Goal: Find specific page/section: Find specific page/section

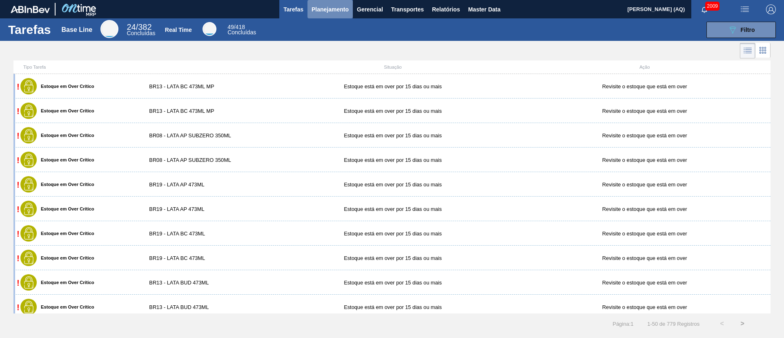
click at [326, 9] on span "Planejamento" at bounding box center [329, 9] width 37 height 10
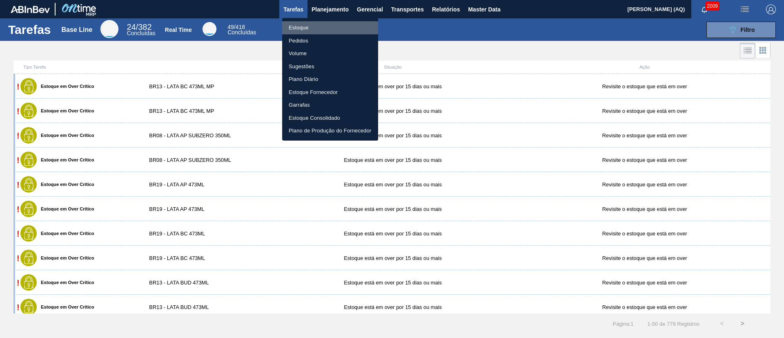
click at [308, 22] on li "Estoque" at bounding box center [330, 27] width 96 height 13
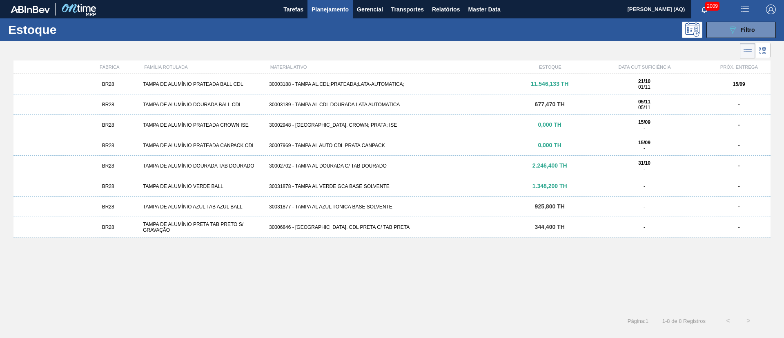
click at [580, 249] on div "BR28 TAMPA DE ALUMÍNIO PRATEADA BALL CDL 30003188 - TAMPA AL.CDL;PRATEADA;LATA-…" at bounding box center [391, 189] width 757 height 231
click at [525, 249] on div "BR28 TAMPA DE ALUMÍNIO PRATEADA BALL CDL 30003188 - TAMPA AL.CDL;PRATEADA;LATA-…" at bounding box center [391, 189] width 757 height 231
click at [580, 29] on span "Filtro" at bounding box center [747, 30] width 14 height 7
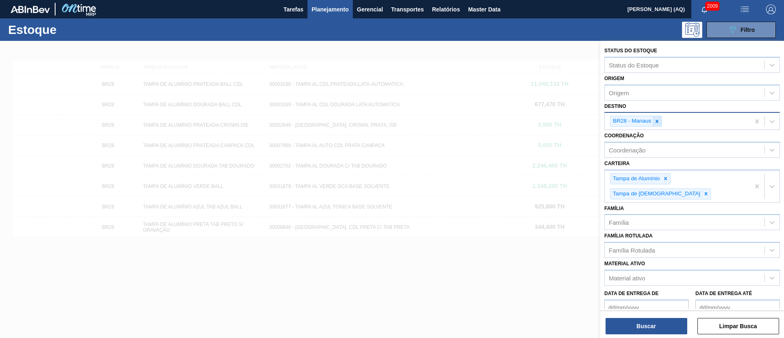
click at [580, 122] on icon at bounding box center [657, 121] width 3 height 3
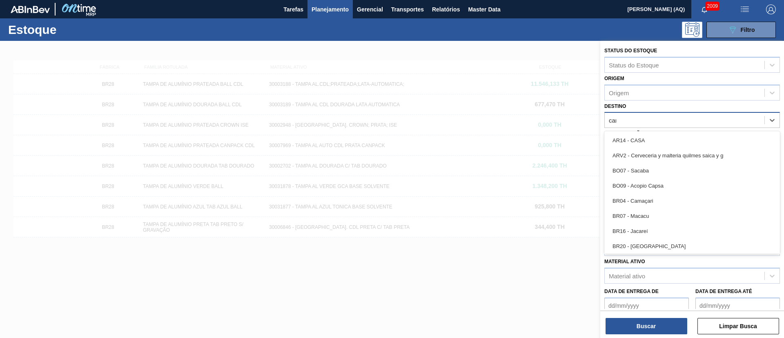
type input "cama"
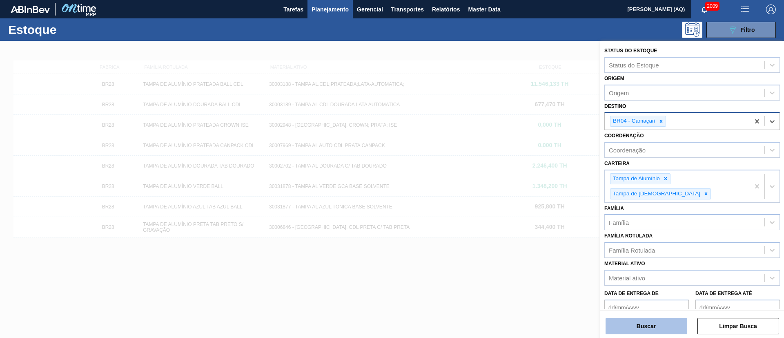
click at [580, 249] on button "Buscar" at bounding box center [646, 326] width 82 height 16
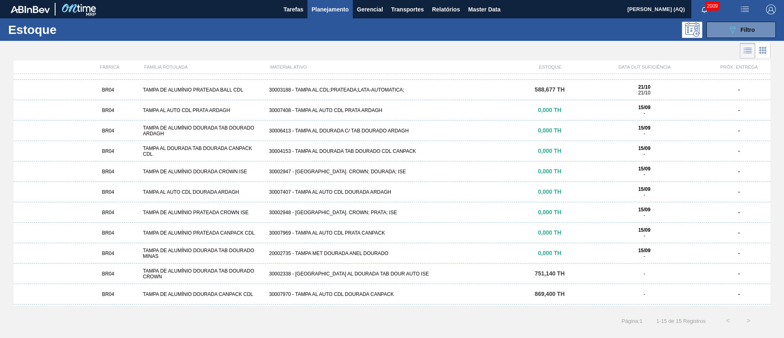
scroll to position [75, 0]
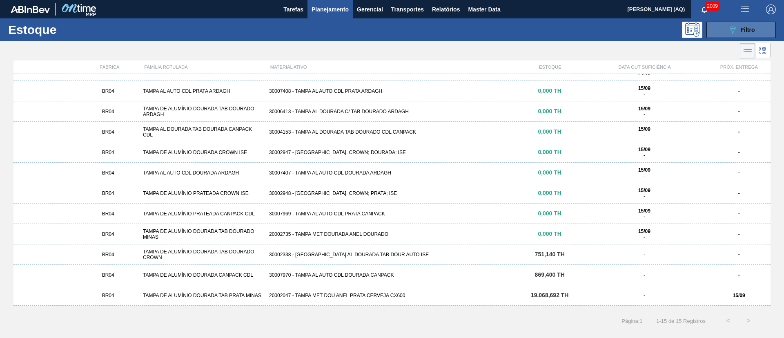
click at [580, 33] on button "089F7B8B-B2A5-4AFE-B5C0-19BA573D28AC Filtro" at bounding box center [740, 30] width 69 height 16
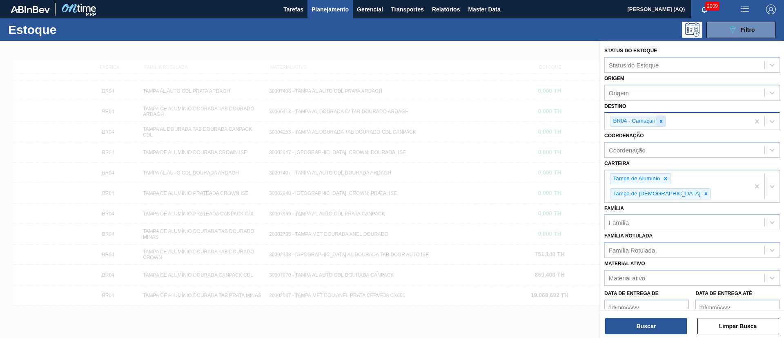
click at [580, 122] on icon at bounding box center [661, 121] width 6 height 6
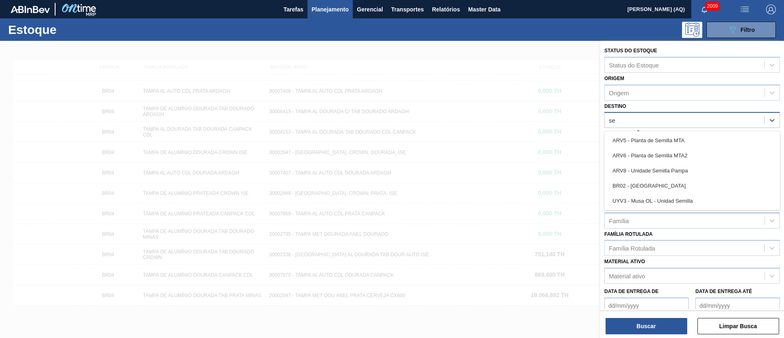
type input "ser"
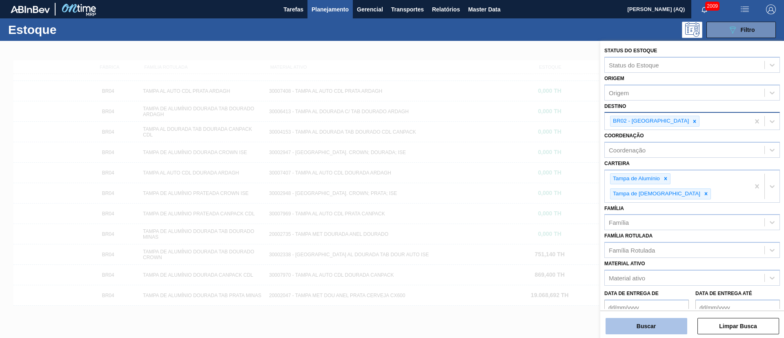
click at [580, 249] on button "Buscar" at bounding box center [646, 326] width 82 height 16
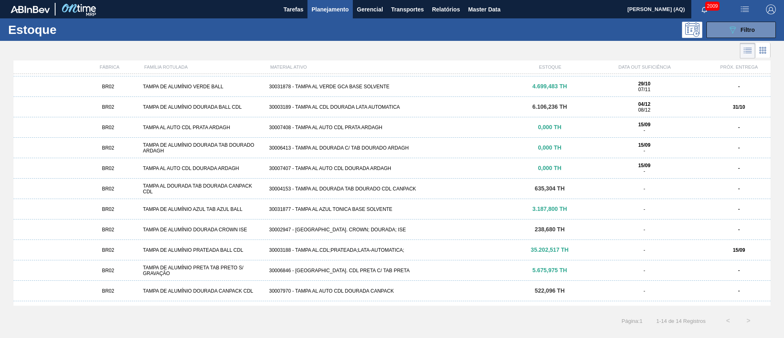
scroll to position [0, 0]
